Goal: Navigation & Orientation: Find specific page/section

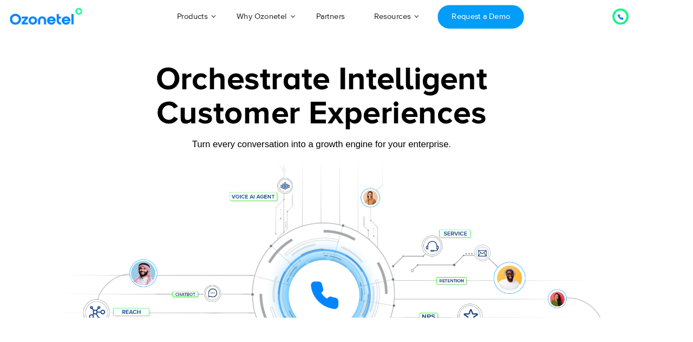
click at [215, 18] on ul "AI & CX Voice AI Agents Agent Assist Voice of Customer Quality Audits Knowledge…" at bounding box center [355, 18] width 530 height 0
click at [47, 147] on div "Customer Experiences" at bounding box center [346, 123] width 601 height 52
click at [449, 17] on link "Resources" at bounding box center [422, 18] width 71 height 36
click at [50, 155] on div "Turn every conversation into a growth engine for your enterprise." at bounding box center [346, 155] width 601 height 12
click at [370, 26] on link "Partners" at bounding box center [356, 18] width 62 height 36
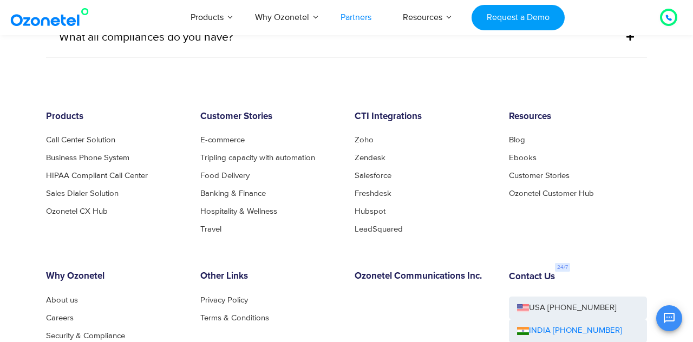
scroll to position [2871, 0]
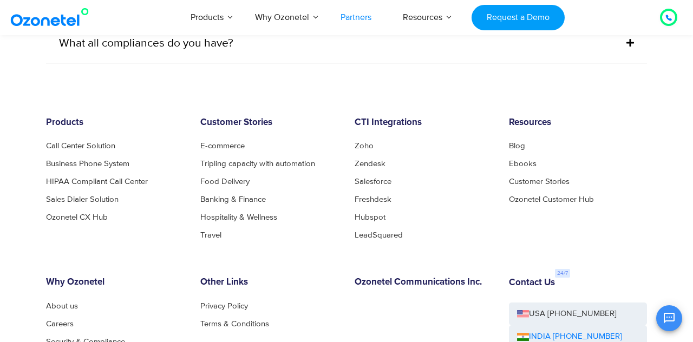
click at [57, 142] on link "Call Center Solution" at bounding box center [80, 146] width 69 height 8
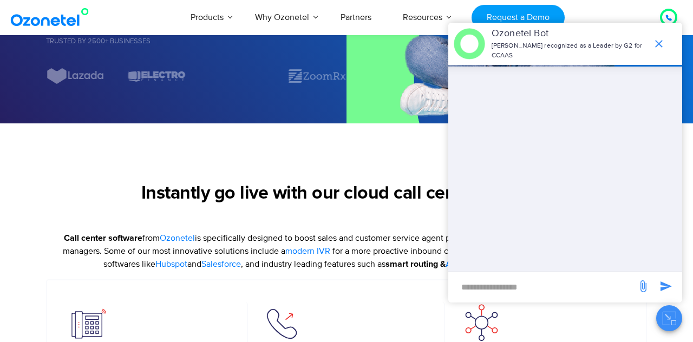
scroll to position [365, 0]
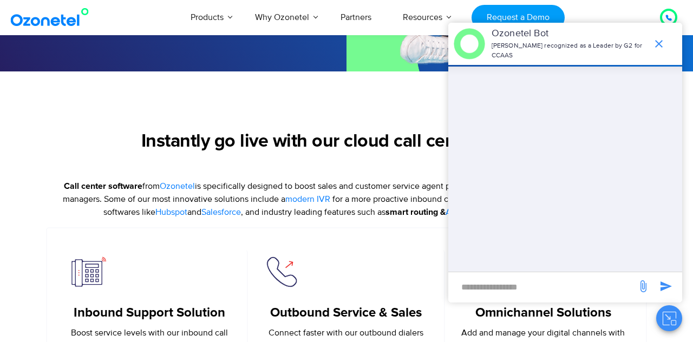
click at [82, 119] on section "Instantly go live with our cloud call center software Call center software from…" at bounding box center [346, 242] width 693 height 343
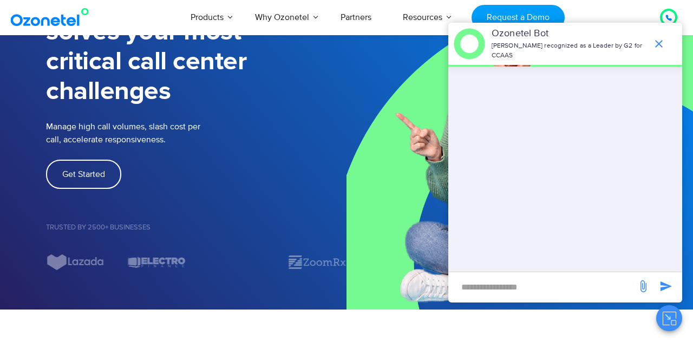
scroll to position [0, 0]
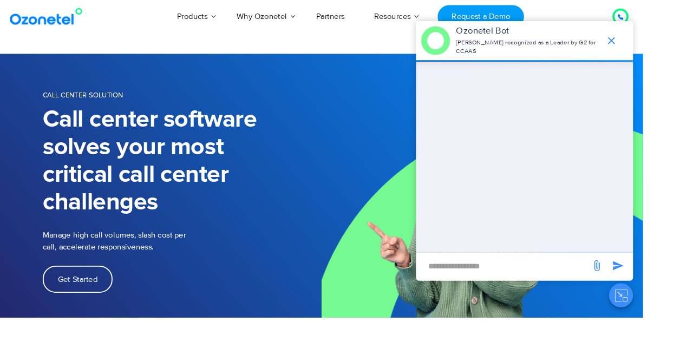
click at [682, 331] on button "Close chat" at bounding box center [669, 318] width 26 height 26
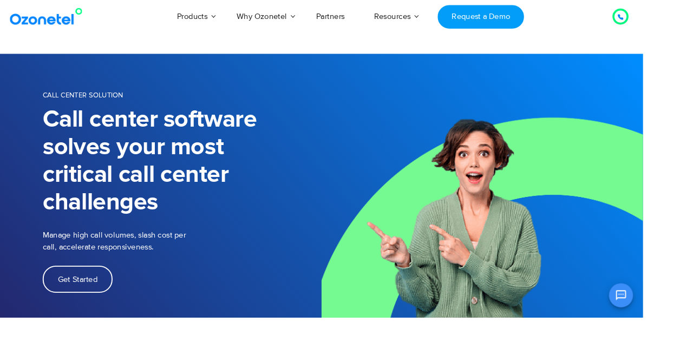
click at [39, 12] on img at bounding box center [52, 17] width 88 height 19
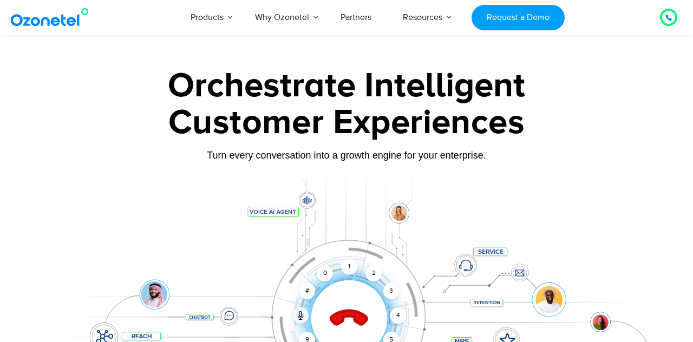
click at [390, 283] on div "3" at bounding box center [391, 291] width 16 height 16
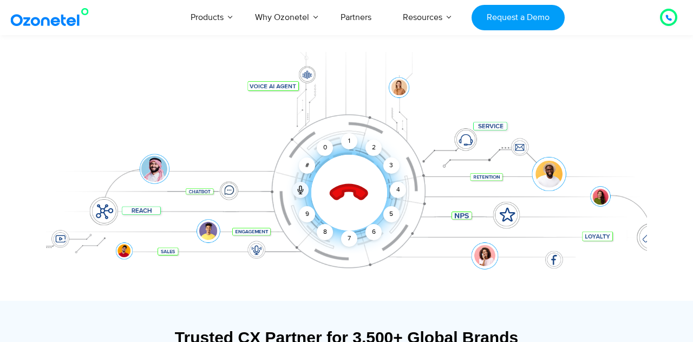
click at [384, 218] on div "5" at bounding box center [391, 214] width 16 height 16
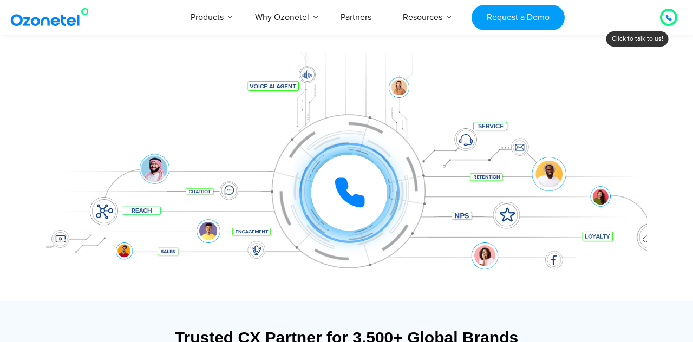
click at [335, 195] on icon at bounding box center [349, 192] width 32 height 32
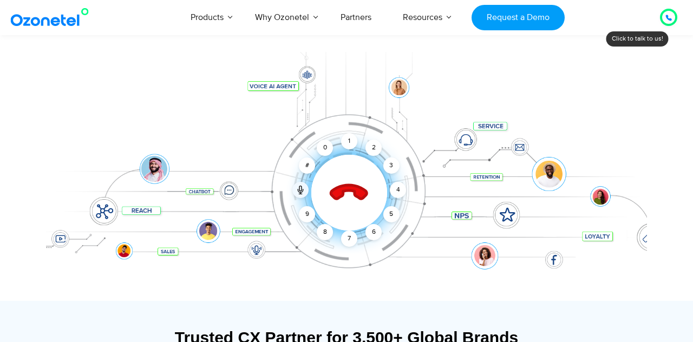
click at [395, 158] on div "Click to end call Call connected 1 2 3 4 5 6 7 8 9 # 0" at bounding box center [348, 170] width 595 height 43
click at [389, 169] on div "3" at bounding box center [391, 166] width 16 height 16
click at [395, 207] on div "Click to end call Call connected 1 2 3 4 5 6 7 8 9 # 0" at bounding box center [346, 171] width 601 height 184
click at [308, 185] on div "1 2 3 4 5 6 7 8 9 # 0" at bounding box center [309, 150] width 76 height 76
click at [338, 198] on icon at bounding box center [349, 193] width 38 height 38
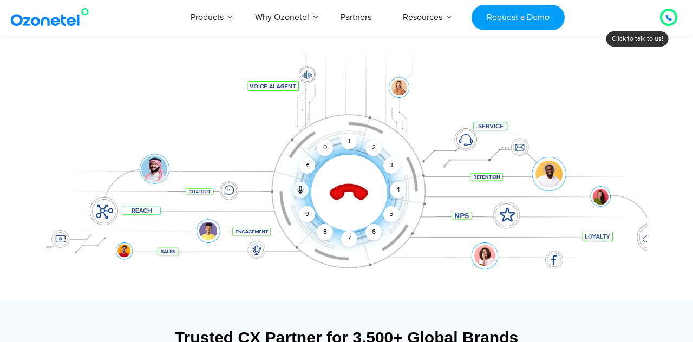
click at [356, 195] on icon at bounding box center [349, 193] width 46 height 46
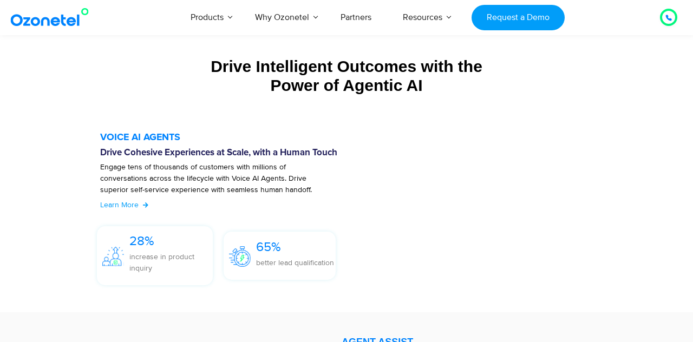
scroll to position [1154, 0]
